Goal: Check status

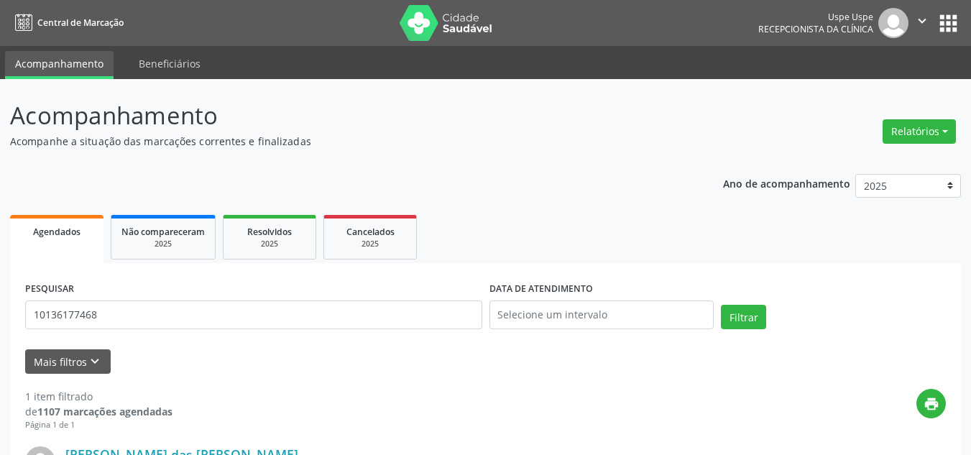
scroll to position [144, 0]
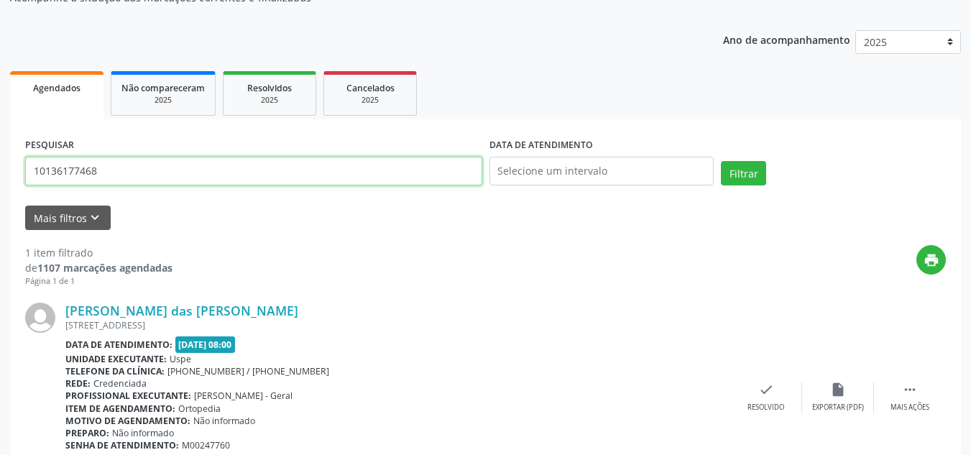
click at [218, 182] on input "10136177468" at bounding box center [253, 171] width 457 height 29
type input "1"
type input "235726636415"
click at [721, 161] on button "Filtrar" at bounding box center [743, 173] width 45 height 24
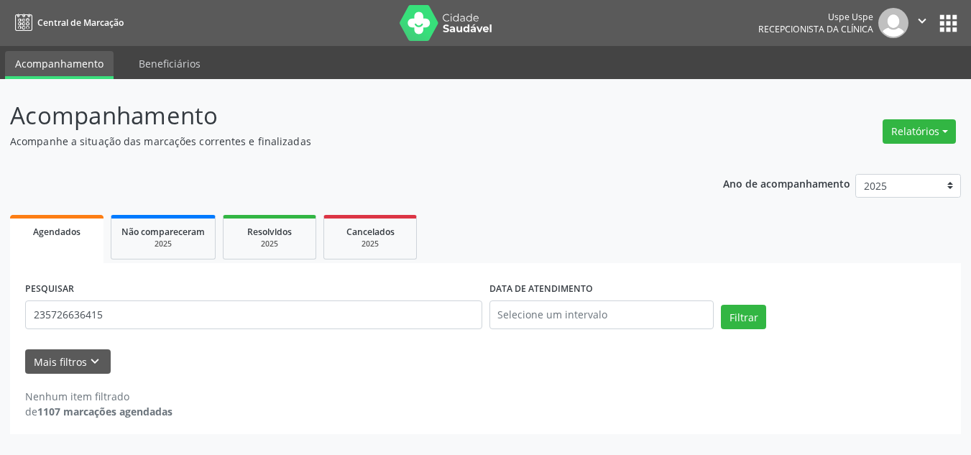
scroll to position [0, 0]
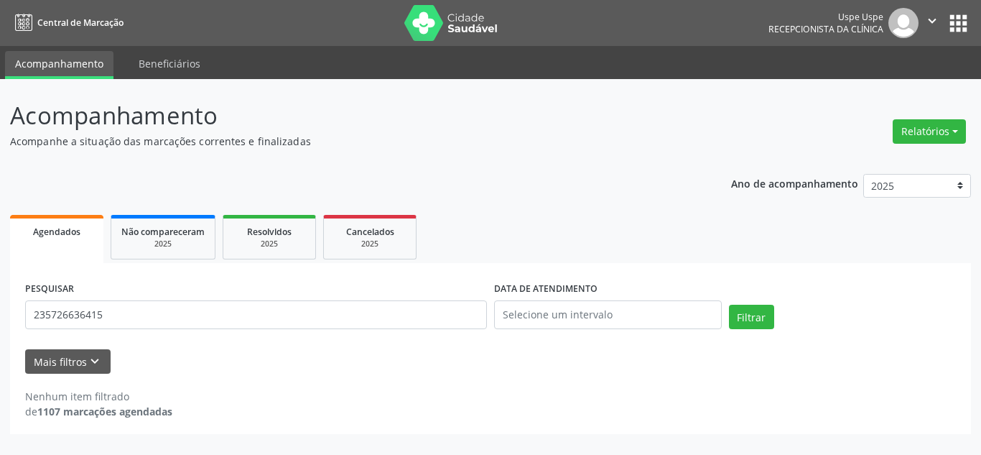
click at [389, 293] on div "PESQUISAR 235726636415" at bounding box center [256, 308] width 469 height 61
click at [384, 312] on input "235726636415" at bounding box center [256, 314] width 462 height 29
click at [384, 311] on input "235726636415" at bounding box center [256, 314] width 462 height 29
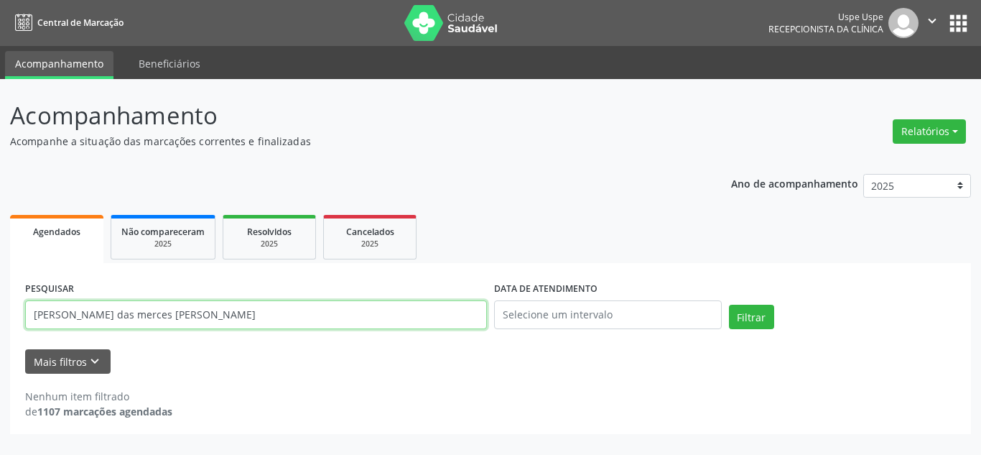
type input "[PERSON_NAME] das merces [PERSON_NAME]"
click at [729, 305] on button "Filtrar" at bounding box center [751, 317] width 45 height 24
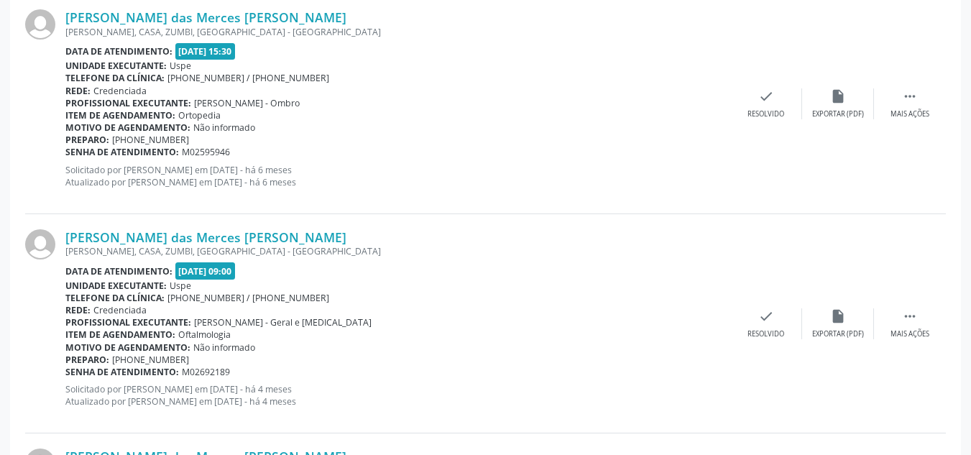
scroll to position [3279, 0]
